Goal: Task Accomplishment & Management: Manage account settings

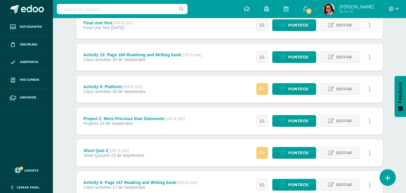
scroll to position [90, 0]
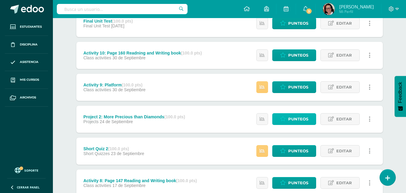
click at [296, 119] on span "Punteos" at bounding box center [298, 118] width 20 height 11
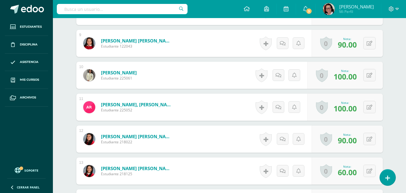
scroll to position [449, 0]
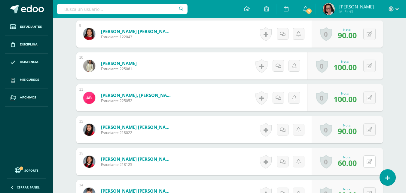
click at [369, 162] on button at bounding box center [369, 161] width 12 height 12
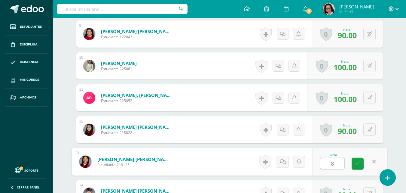
type input "80"
click at [358, 166] on icon at bounding box center [357, 163] width 5 height 5
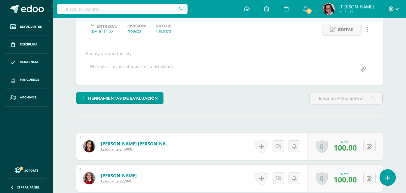
scroll to position [0, 0]
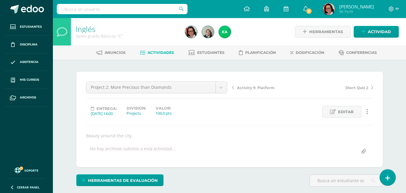
click at [158, 52] on span "Actividades" at bounding box center [161, 52] width 26 height 5
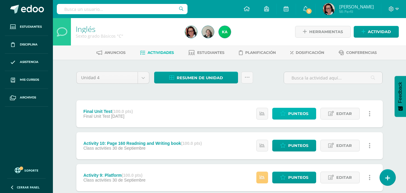
click at [298, 112] on span "Punteos" at bounding box center [298, 113] width 20 height 11
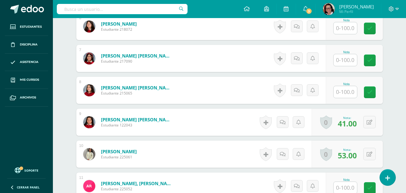
scroll to position [361, 0]
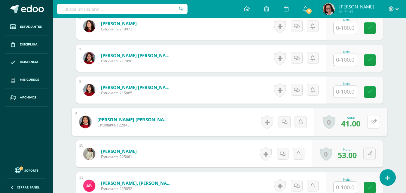
click at [370, 121] on button at bounding box center [373, 121] width 13 height 13
type input "48"
click at [358, 123] on icon at bounding box center [357, 123] width 5 height 5
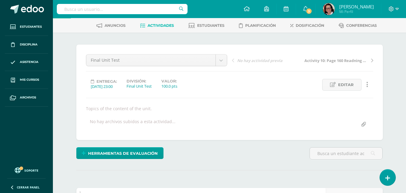
scroll to position [0, 0]
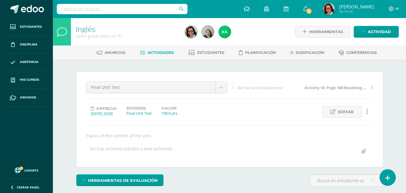
click at [160, 51] on span "Actividades" at bounding box center [161, 52] width 26 height 5
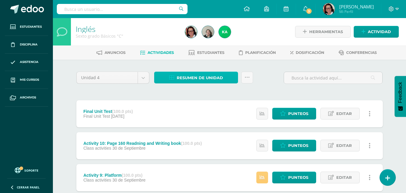
click at [210, 75] on span "Resumen de unidad" at bounding box center [200, 77] width 46 height 11
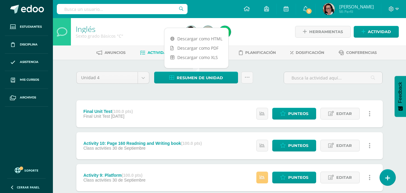
click at [206, 46] on link "Descargar como PDF" at bounding box center [196, 47] width 64 height 9
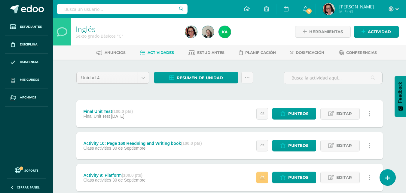
click at [259, 87] on div "Unidad 4 Unidad 1 Unidad 2 Unidad 3 Unidad 4 Resumen de unidad Subir actividade…" at bounding box center [229, 80] width 311 height 17
click at [305, 114] on span "Punteos" at bounding box center [298, 113] width 20 height 11
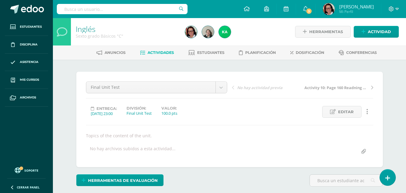
click at [167, 53] on span "Actividades" at bounding box center [161, 52] width 26 height 5
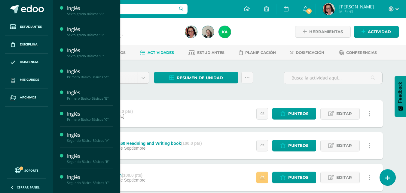
click at [92, 34] on div "Sexto grado Básicos "B"" at bounding box center [90, 35] width 46 height 4
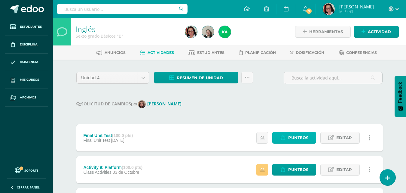
click at [305, 138] on span "Punteos" at bounding box center [298, 137] width 20 height 11
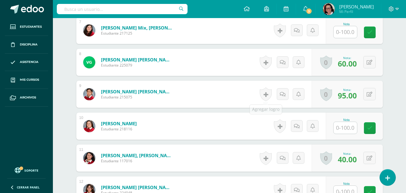
scroll to position [391, 0]
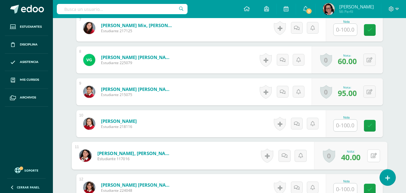
click at [370, 154] on button at bounding box center [373, 155] width 13 height 13
type input "50"
click at [359, 156] on icon at bounding box center [357, 157] width 5 height 5
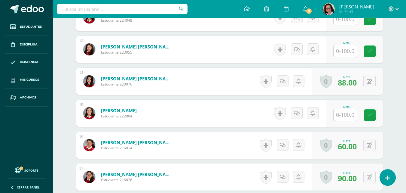
scroll to position [572, 0]
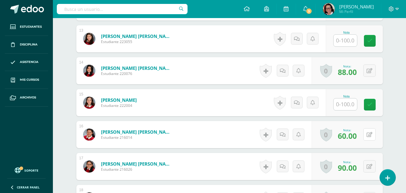
click at [369, 135] on button at bounding box center [369, 134] width 12 height 12
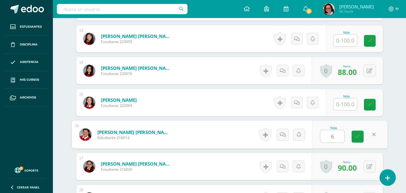
type input "68"
click at [359, 135] on icon at bounding box center [357, 136] width 5 height 5
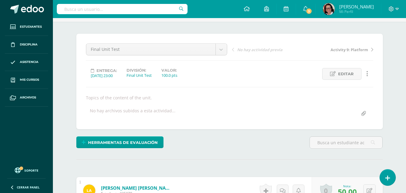
scroll to position [0, 0]
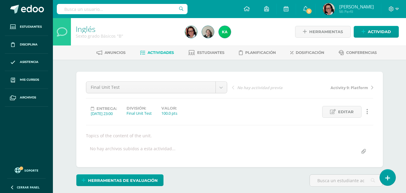
click at [160, 50] on link "Actividades" at bounding box center [157, 53] width 34 height 10
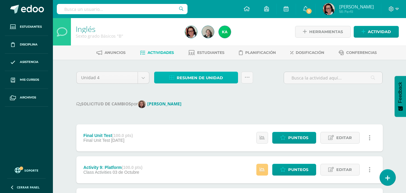
click at [203, 74] on span "Resumen de unidad" at bounding box center [200, 77] width 46 height 11
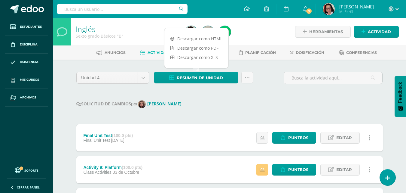
click at [210, 48] on link "Descargar como PDF" at bounding box center [196, 47] width 64 height 9
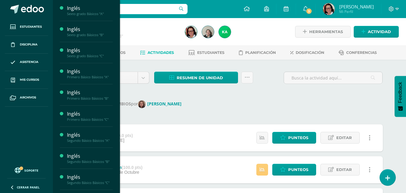
click at [99, 13] on div "Sexto grado Básicos "A"" at bounding box center [90, 14] width 46 height 4
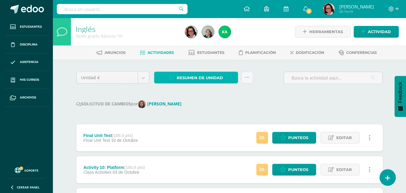
click at [203, 76] on span "Resumen de unidad" at bounding box center [200, 77] width 46 height 11
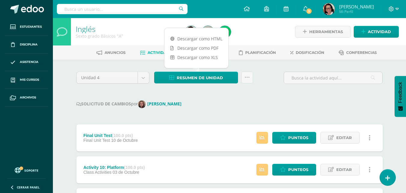
click at [206, 47] on link "Descargar como PDF" at bounding box center [196, 47] width 64 height 9
